Goal: Find specific page/section

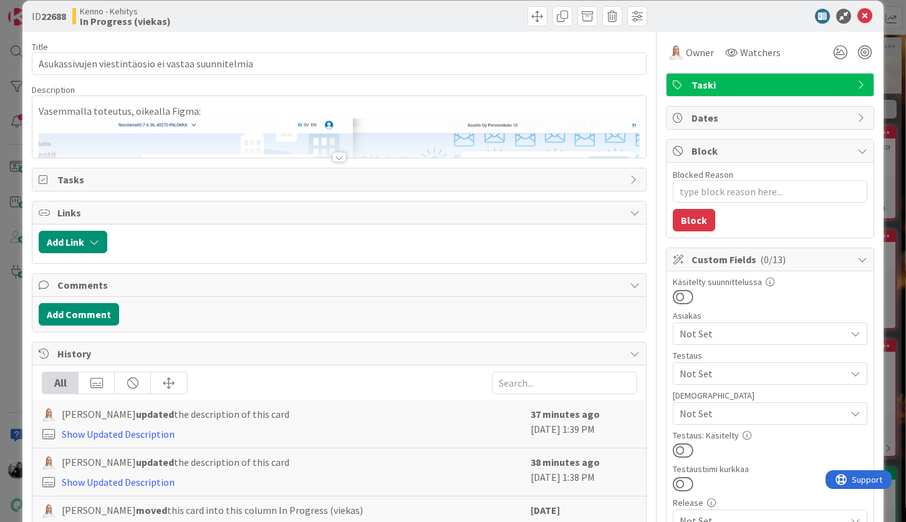
click at [340, 158] on div at bounding box center [339, 157] width 14 height 10
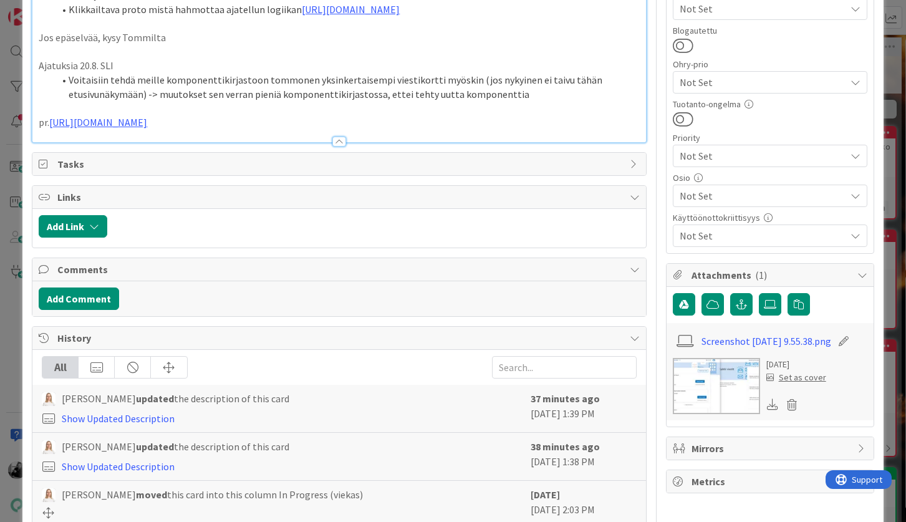
scroll to position [590, 0]
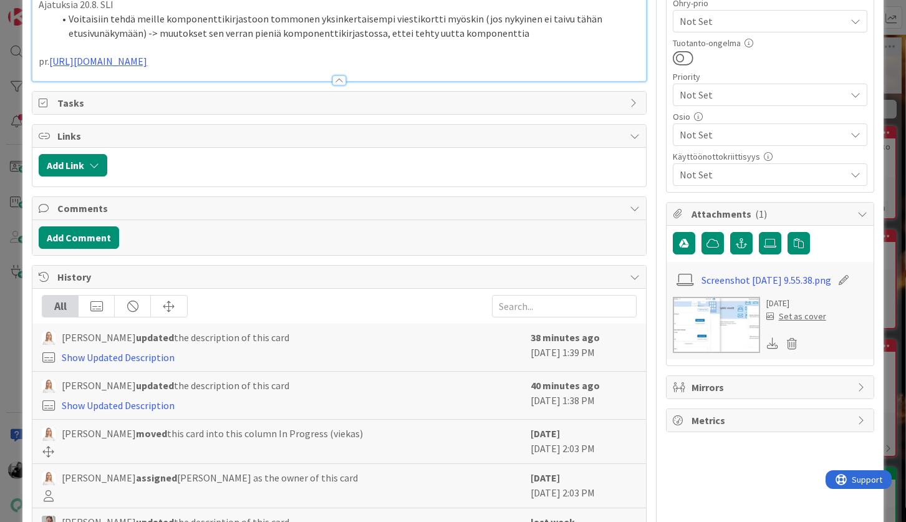
type textarea "x"
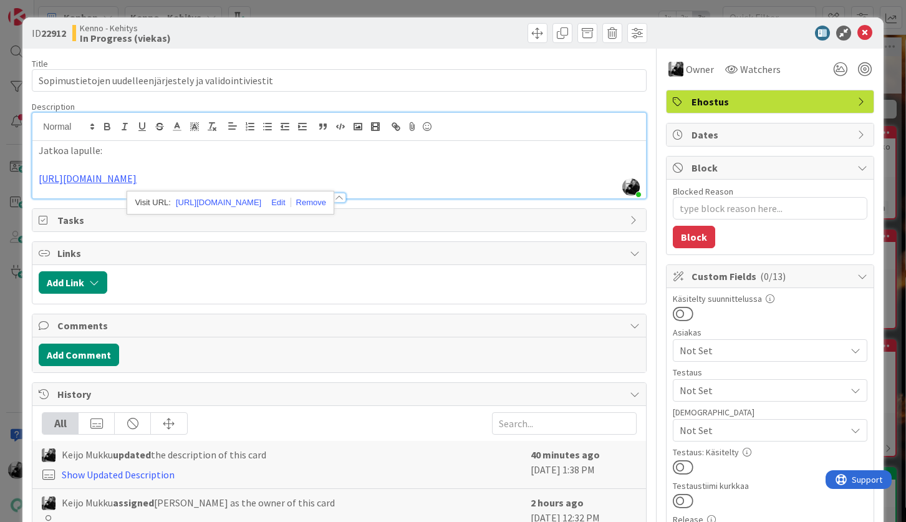
scroll to position [256, 0]
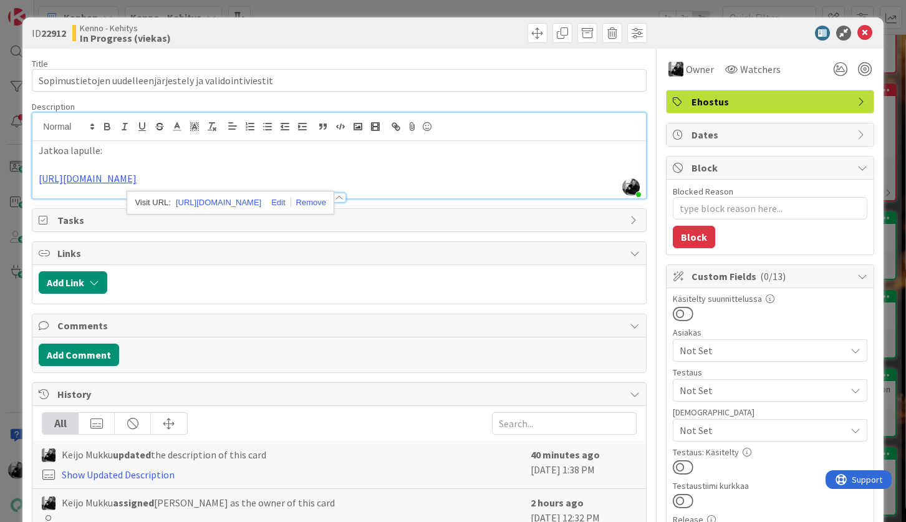
click at [472, 55] on div "Title 56 / 128 Sopimustietojen uudelleenjärjestely ja validointiviestit Descrip…" at bounding box center [339, 487] width 614 height 876
